Goal: Use online tool/utility: Utilize a website feature to perform a specific function

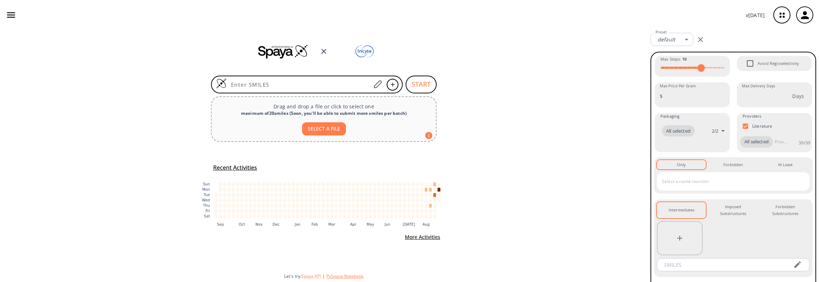
drag, startPoint x: 347, startPoint y: 275, endPoint x: 334, endPoint y: 277, distance: 13.3
click at [334, 277] on button "PySpaya Notebook" at bounding box center [344, 276] width 37 height 6
click at [308, 277] on button "Spaya API" at bounding box center [311, 276] width 20 height 6
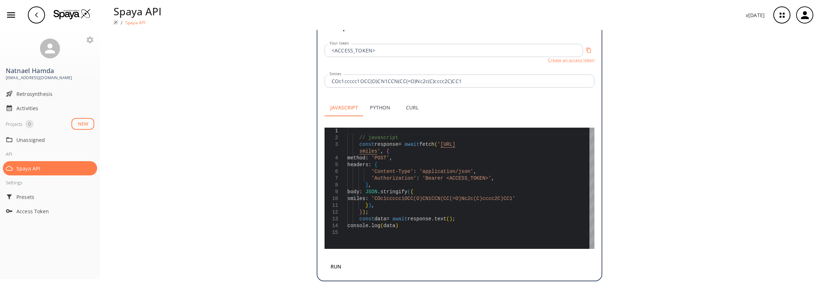
scroll to position [189, 0]
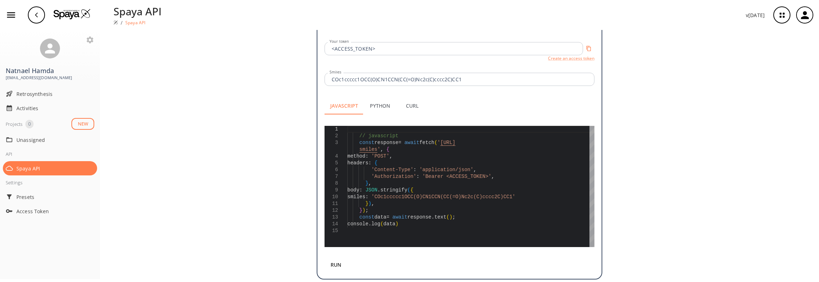
click at [373, 97] on button "Python" at bounding box center [380, 105] width 32 height 17
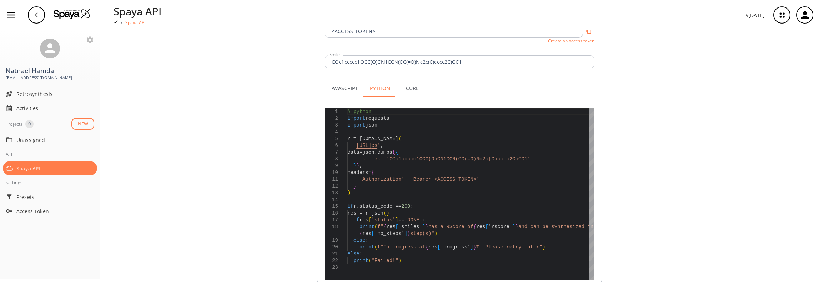
scroll to position [214, 0]
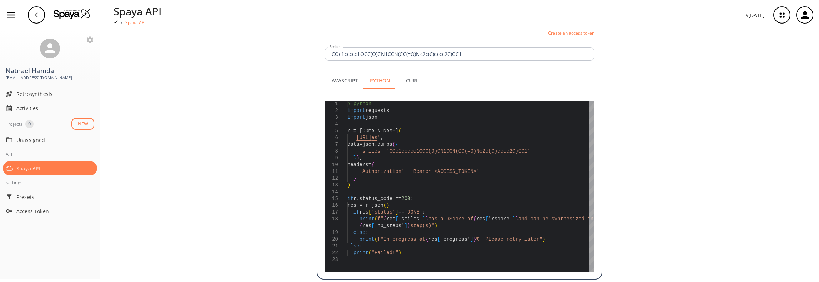
type textarea "print(f"In progress at {res['progress']}%. Please retry later") else: print("Fa…"
click at [408, 245] on div "# python import requests import json r = [DOMAIN_NAME] ( ' [URL] es ' , data=js…" at bounding box center [470, 186] width 247 height 171
click at [413, 73] on button "Curl" at bounding box center [412, 80] width 32 height 17
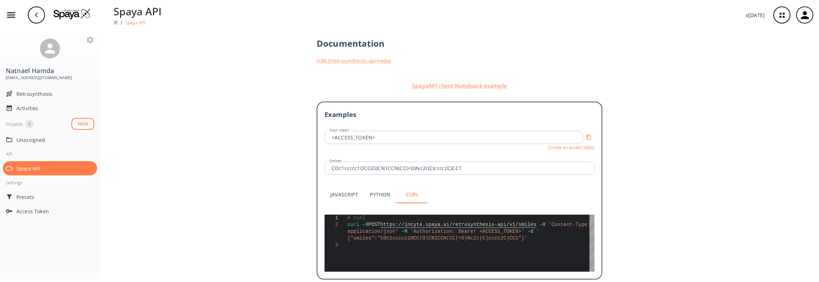
type textarea "# curl curl -X POST [URL] -H 'Content-Type: application/json' -H 'Authorization…"
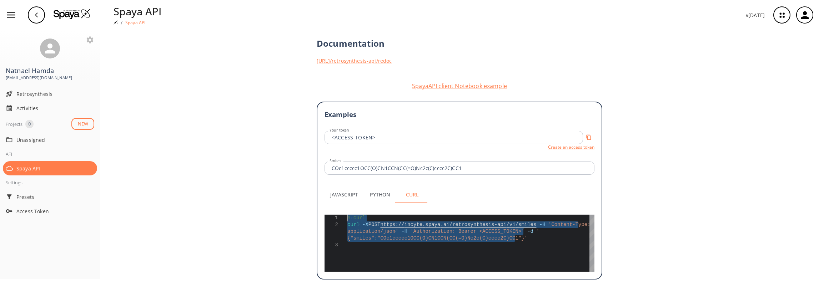
drag, startPoint x: 514, startPoint y: 228, endPoint x: 344, endPoint y: 211, distance: 170.4
click at [347, 215] on div "# curl curl -X POST https: // incyte . [GEOGRAPHIC_DATA] . ai / retrosynthesis-…" at bounding box center [470, 243] width 247 height 57
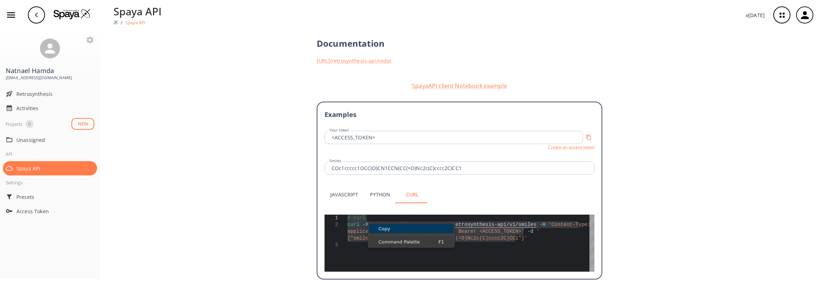
click at [388, 228] on span "Copy" at bounding box center [411, 229] width 84 height 5
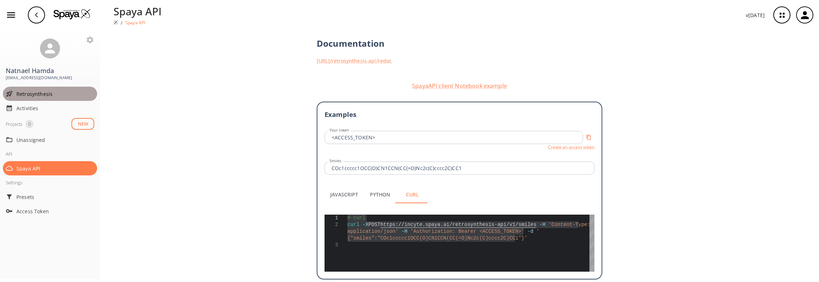
click at [39, 95] on span "Retrosynthesis" at bounding box center [55, 93] width 78 height 7
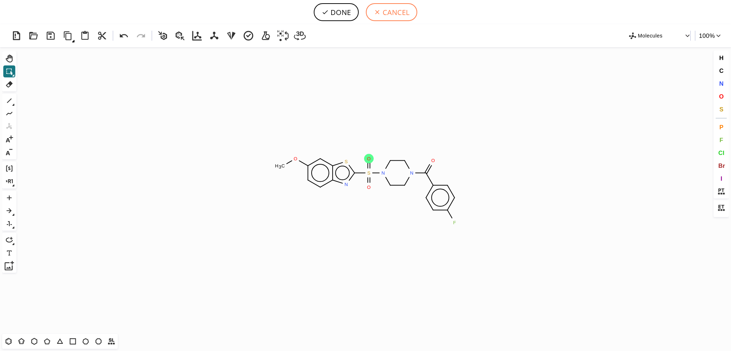
click at [393, 17] on button "CANCEL" at bounding box center [391, 12] width 51 height 18
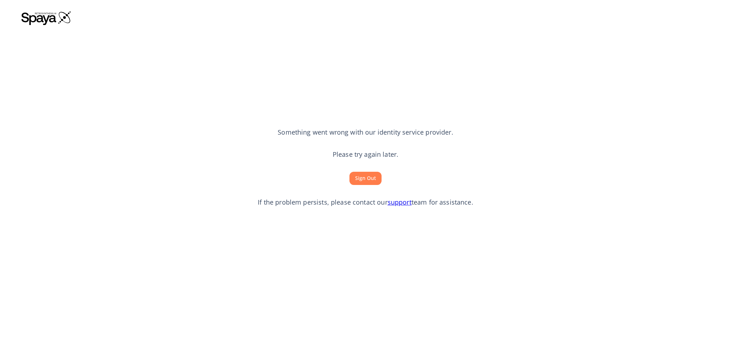
click at [395, 202] on link "support" at bounding box center [400, 202] width 24 height 9
click at [369, 178] on button "Sign Out" at bounding box center [365, 178] width 32 height 13
